Goal: Contribute content: Add original content to the website for others to see

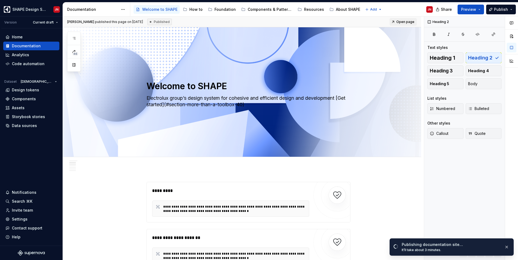
scroll to position [459, 0]
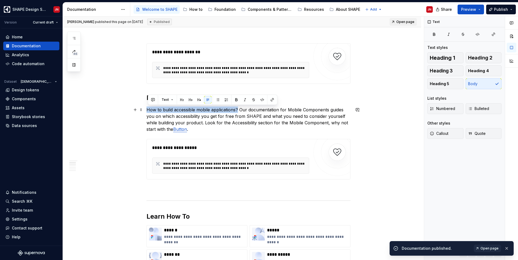
drag, startPoint x: 239, startPoint y: 110, endPoint x: 147, endPoint y: 111, distance: 91.6
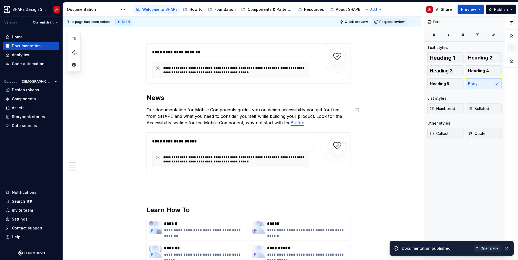
type textarea "*"
click at [178, 95] on h2 "News" at bounding box center [249, 97] width 204 height 9
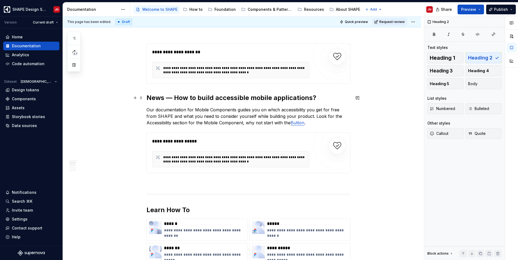
click at [174, 98] on h2 "News — How to build accessible mobile applications?" at bounding box center [249, 97] width 204 height 9
click at [169, 98] on h2 "News - How to build accessible mobile applications?" at bounding box center [249, 97] width 204 height 9
click at [189, 114] on p "Our documentation for Mobile Components guides you on which accessibility you g…" at bounding box center [249, 115] width 204 height 19
click at [503, 7] on span "Publish" at bounding box center [501, 9] width 14 height 5
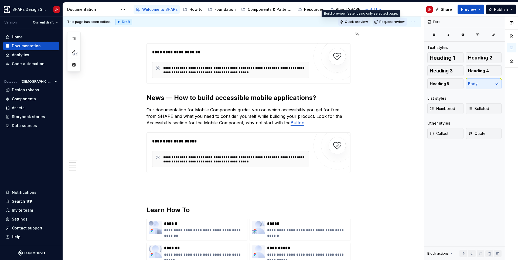
click at [366, 22] on span "Quick preview" at bounding box center [356, 22] width 23 height 4
click at [386, 22] on span "Request review" at bounding box center [392, 22] width 25 height 4
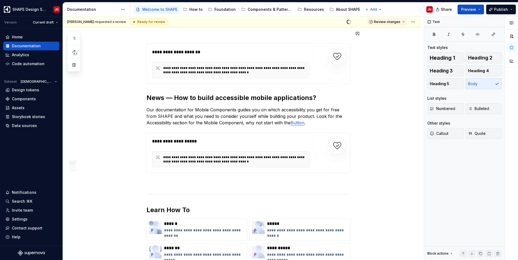
click at [386, 22] on span "Review changes" at bounding box center [387, 22] width 26 height 4
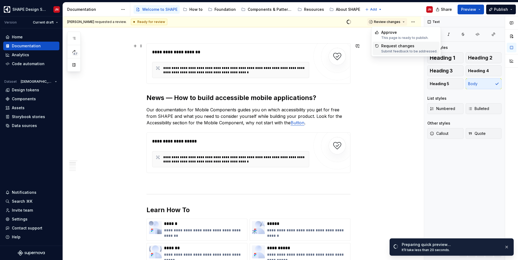
click at [393, 31] on div "Approve" at bounding box center [405, 32] width 47 height 5
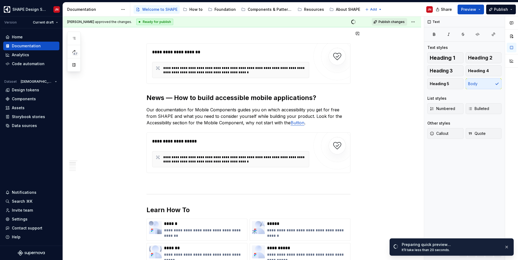
click at [393, 18] on button "Publish changes" at bounding box center [389, 22] width 35 height 8
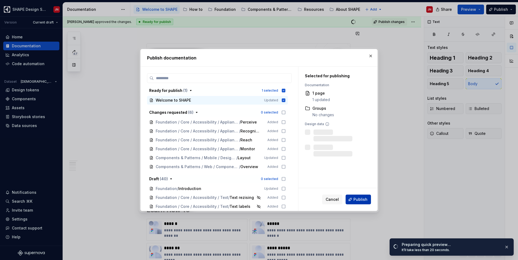
click at [358, 201] on span "Publish" at bounding box center [361, 199] width 14 height 5
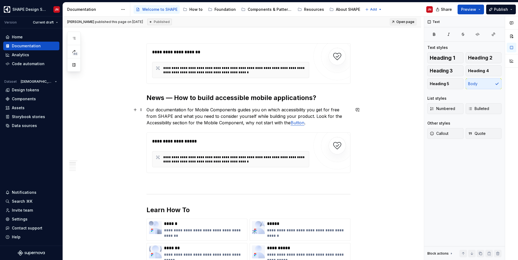
click at [193, 123] on p "Our documentation for Mobile Components guides you on which accessibility you g…" at bounding box center [249, 115] width 204 height 19
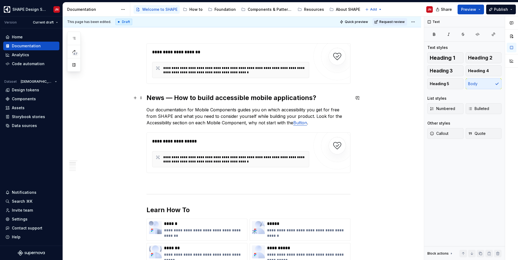
click at [316, 96] on h2 "News — How to build accessible mobile applications?" at bounding box center [249, 97] width 204 height 9
click at [176, 112] on p "Our documentation for Mobile Components guides you on which accessibility you g…" at bounding box center [249, 115] width 204 height 19
click at [306, 110] on p "Our documentation for Mobile Components guides you on which accessibility you g…" at bounding box center [249, 115] width 204 height 19
click at [184, 117] on p "Our documentation for Mobile Components guides you on which accessibility featu…" at bounding box center [249, 115] width 204 height 19
click at [512, 6] on button "Publish" at bounding box center [502, 10] width 30 height 10
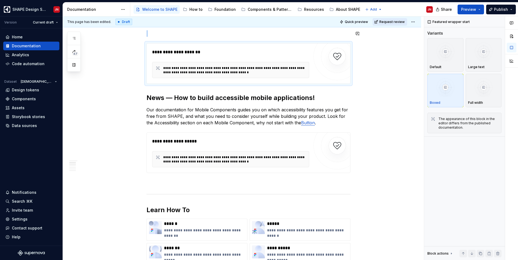
click at [392, 24] on span "Request review" at bounding box center [392, 22] width 25 height 4
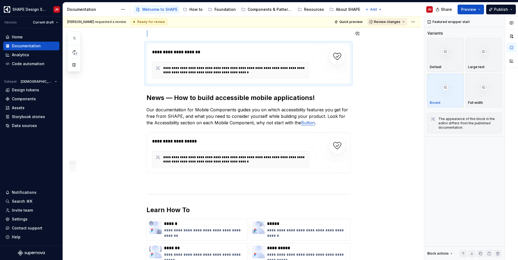
click at [393, 23] on span "Review changes" at bounding box center [387, 22] width 26 height 4
click at [392, 34] on div "Approve" at bounding box center [405, 32] width 47 height 5
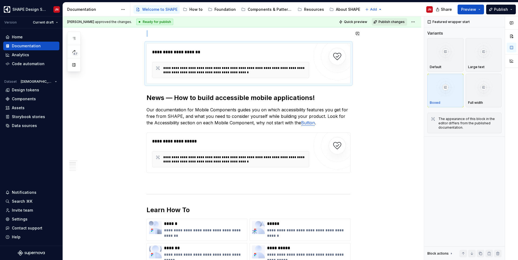
click at [392, 19] on button "Publish changes" at bounding box center [389, 22] width 35 height 8
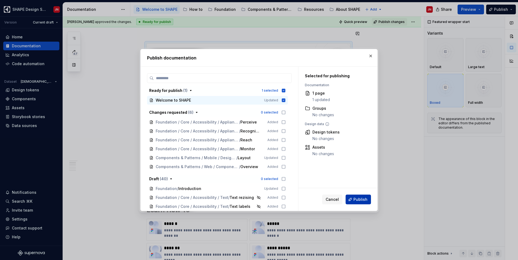
click at [364, 198] on span "Publish" at bounding box center [361, 199] width 14 height 5
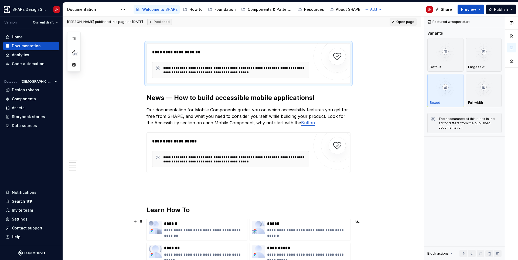
type textarea "*"
